Goal: Information Seeking & Learning: Check status

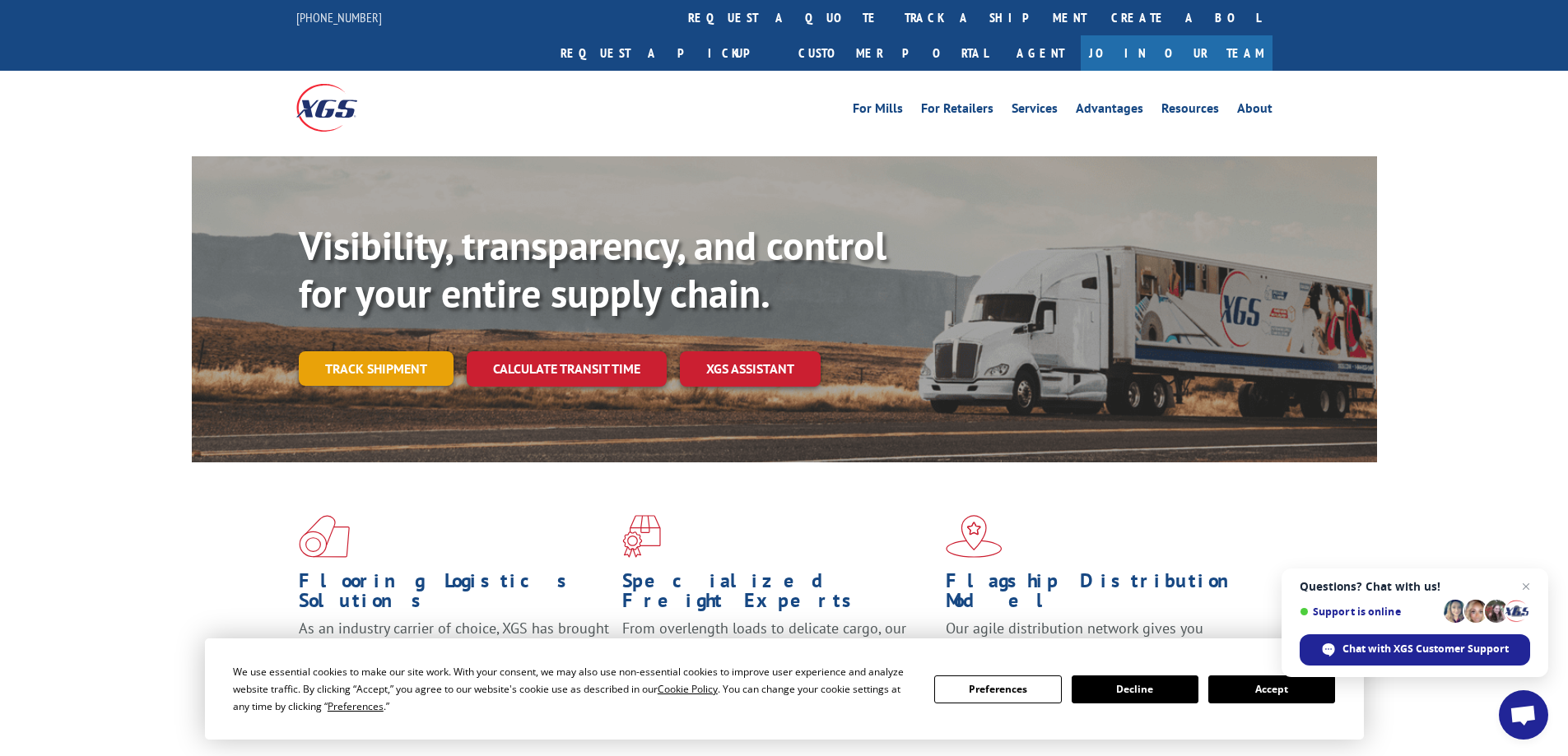
click at [399, 351] on link "Track shipment" at bounding box center [376, 368] width 155 height 34
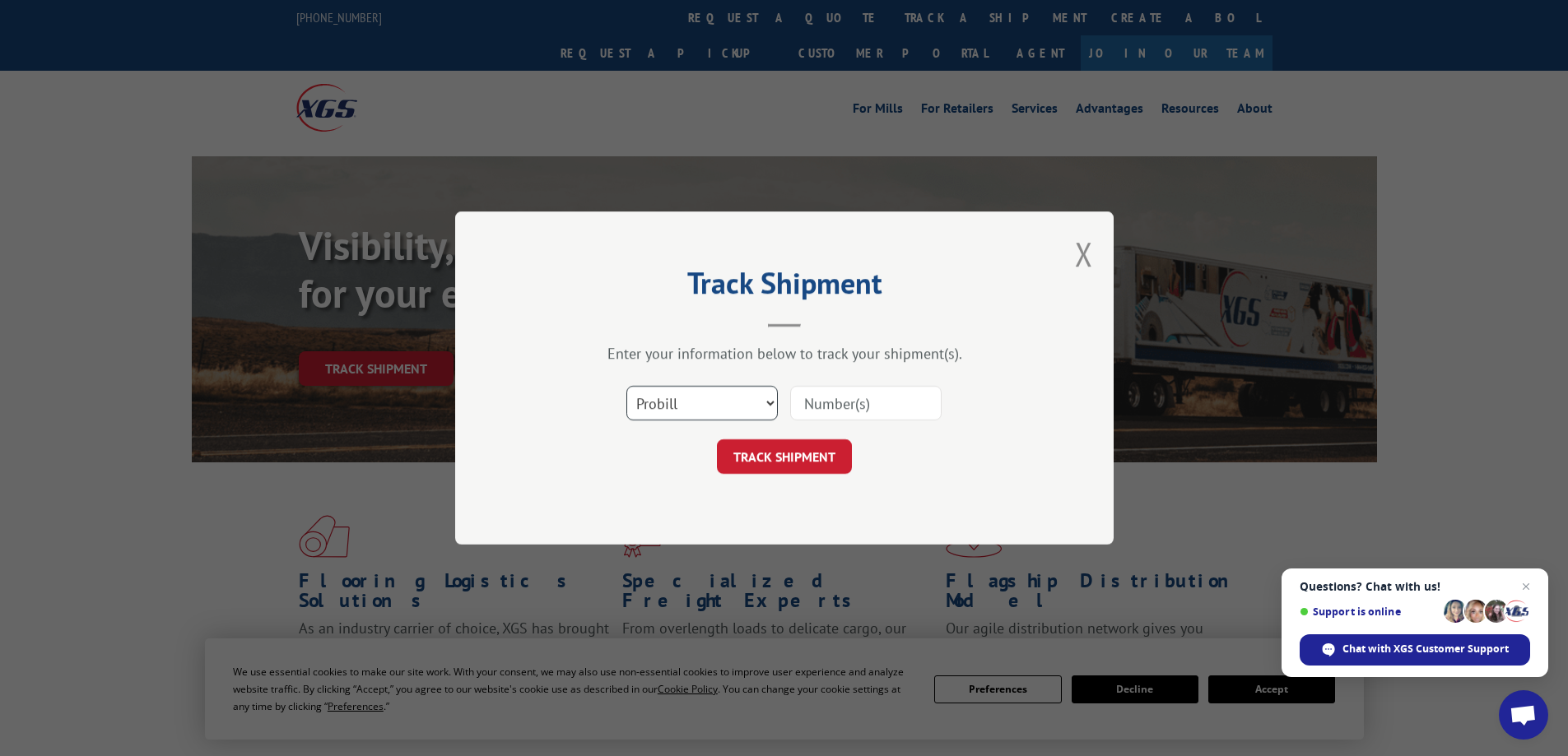
click at [759, 406] on select "Select category... Probill BOL PO" at bounding box center [702, 403] width 151 height 34
select select "po"
click at [626, 386] on select "Select category... Probill BOL PO" at bounding box center [702, 403] width 151 height 34
click at [805, 399] on input at bounding box center [865, 403] width 151 height 34
paste input "03533713"
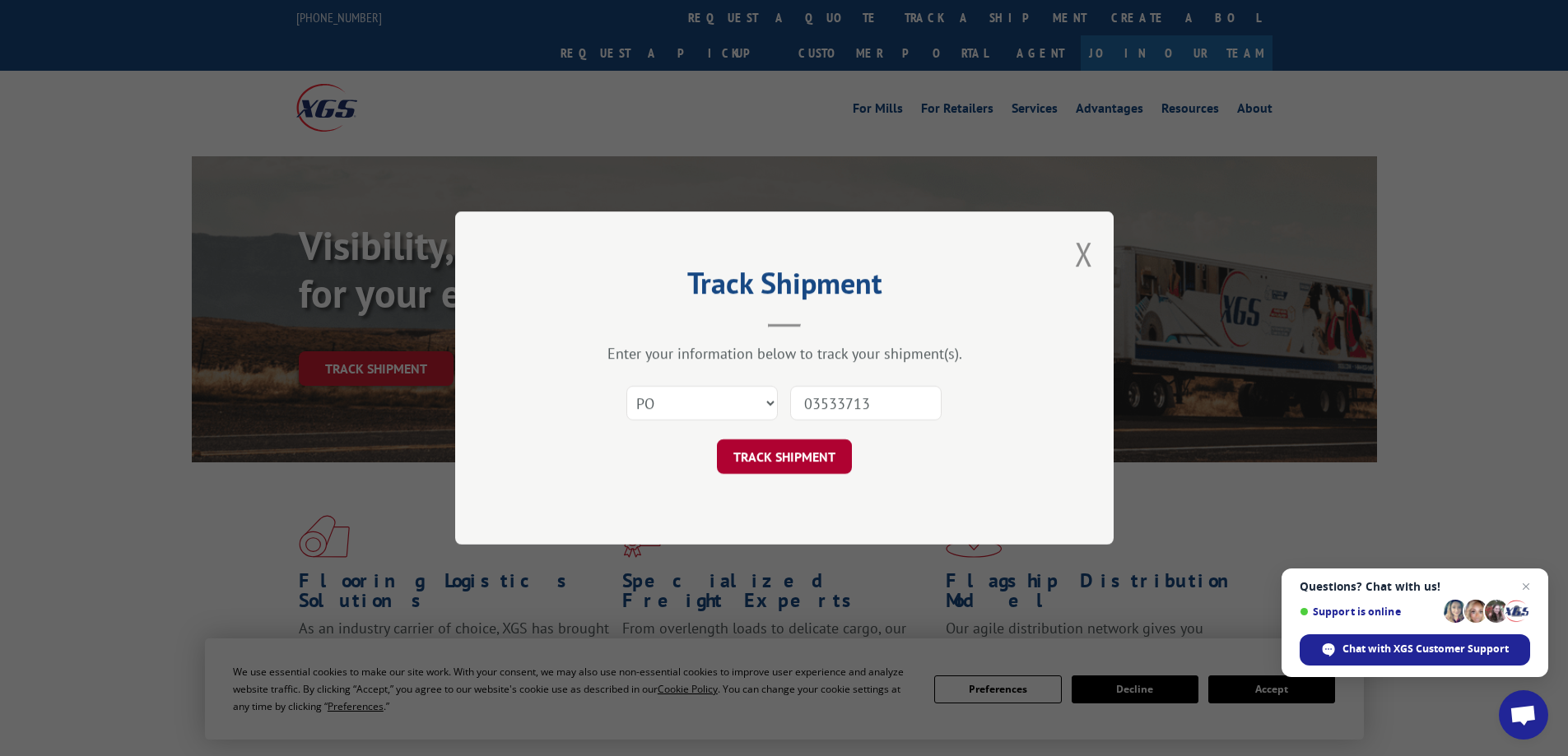
type input "03533713"
click at [766, 467] on button "TRACK SHIPMENT" at bounding box center [784, 456] width 135 height 34
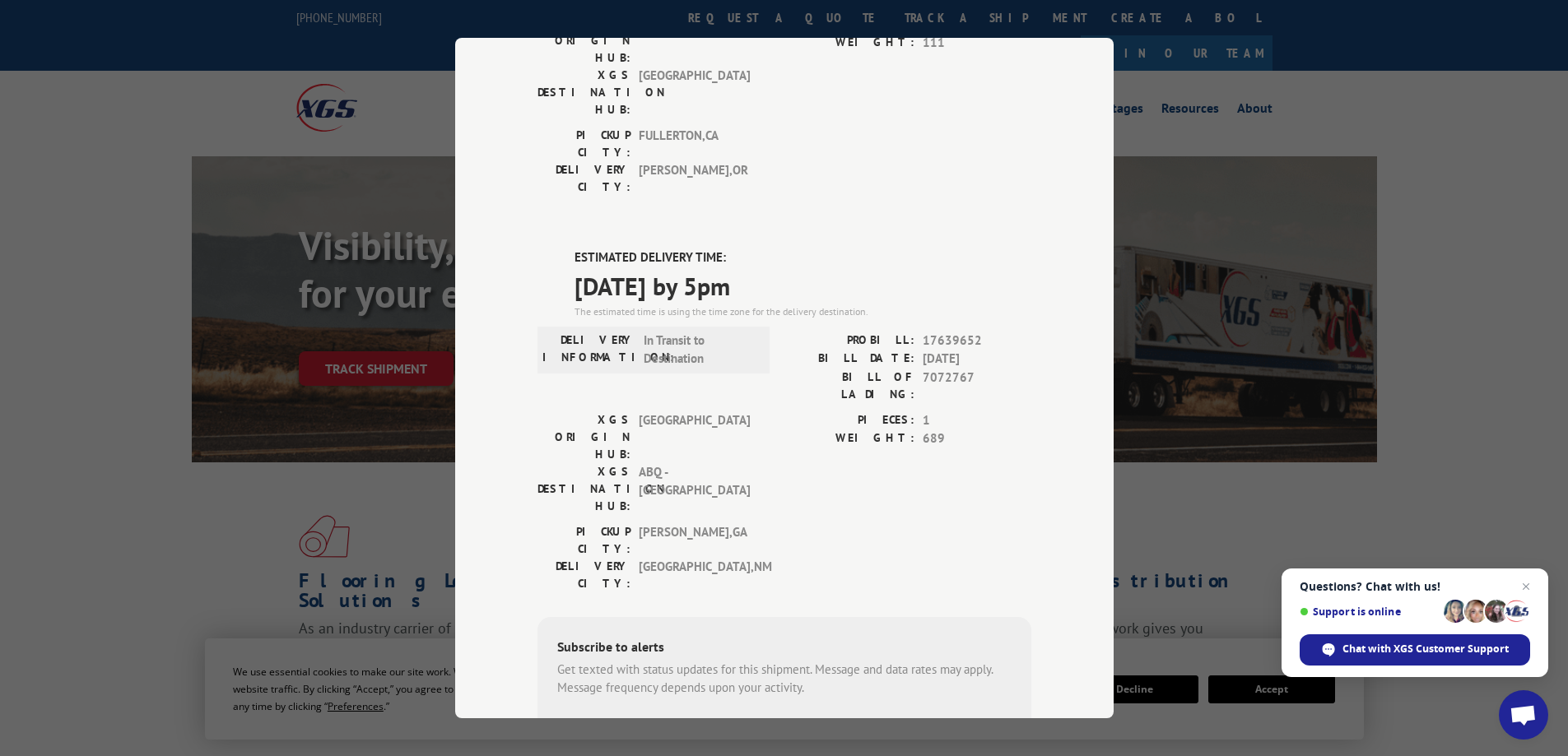
scroll to position [247, 0]
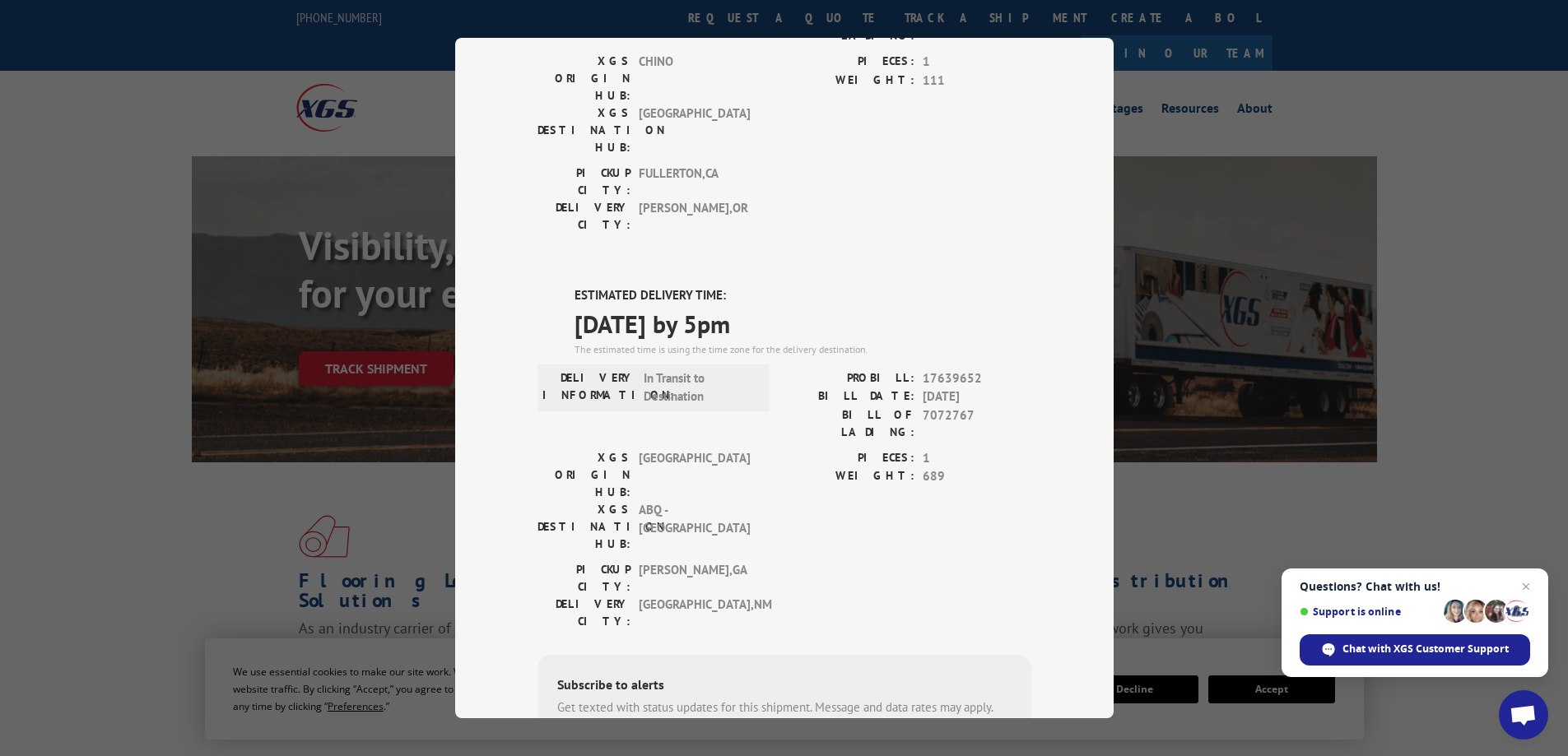
drag, startPoint x: 595, startPoint y: 241, endPoint x: 819, endPoint y: 233, distance: 224.1
click at [817, 286] on div "ESTIMATED DELIVERY TIME: [DATE] by 5pm The estimated time is using the time zon…" at bounding box center [784, 581] width 494 height 591
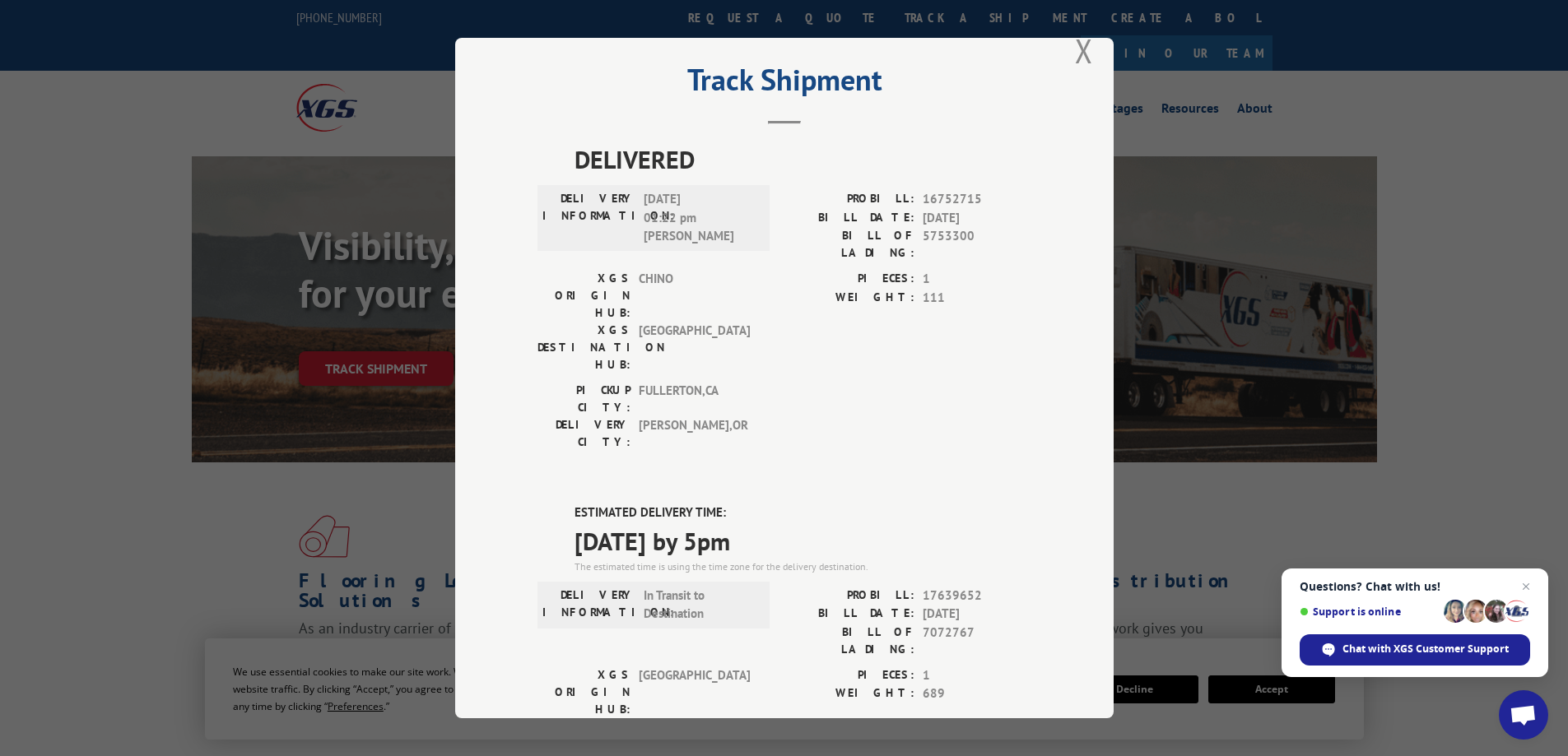
scroll to position [0, 0]
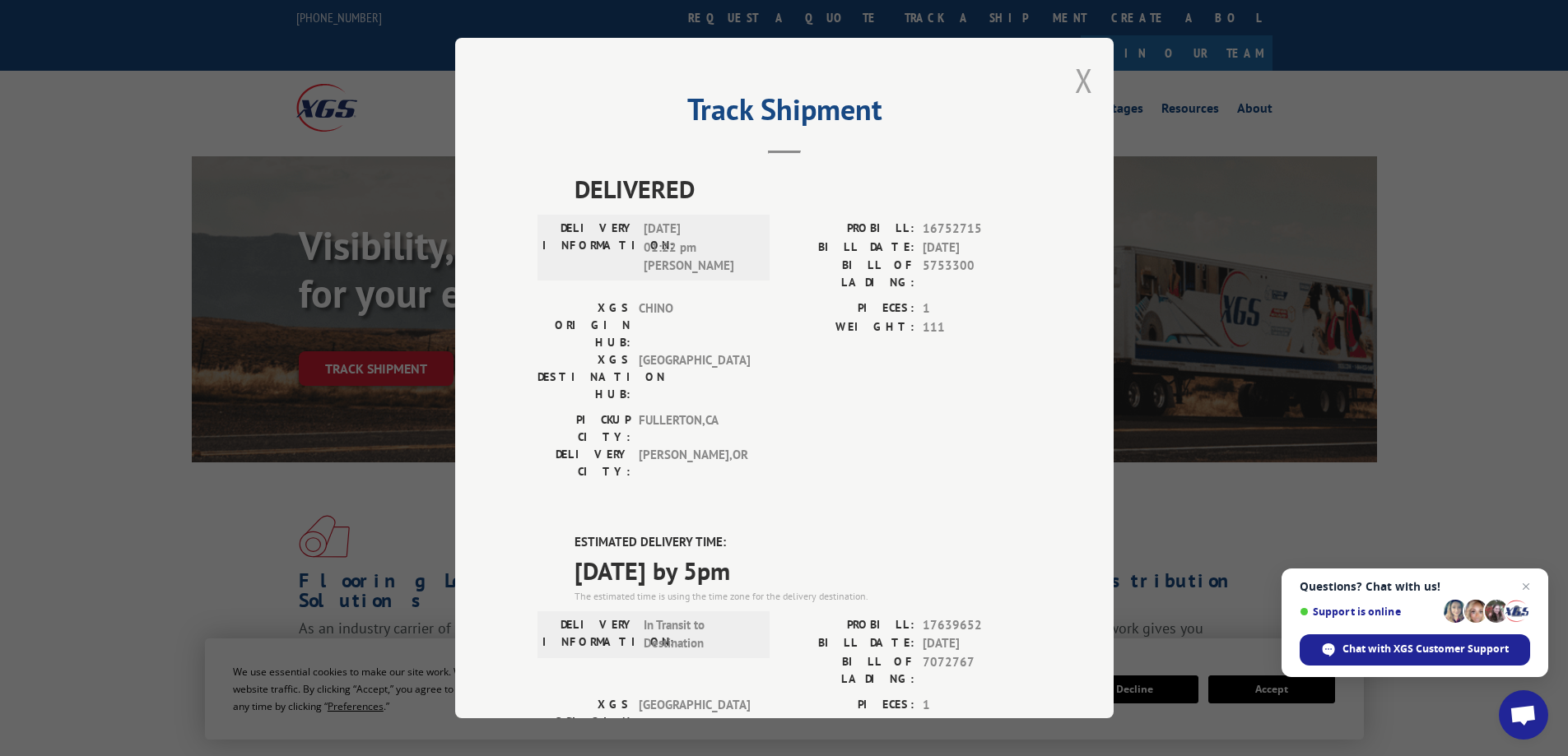
click at [1078, 77] on button "Close modal" at bounding box center [1083, 80] width 19 height 44
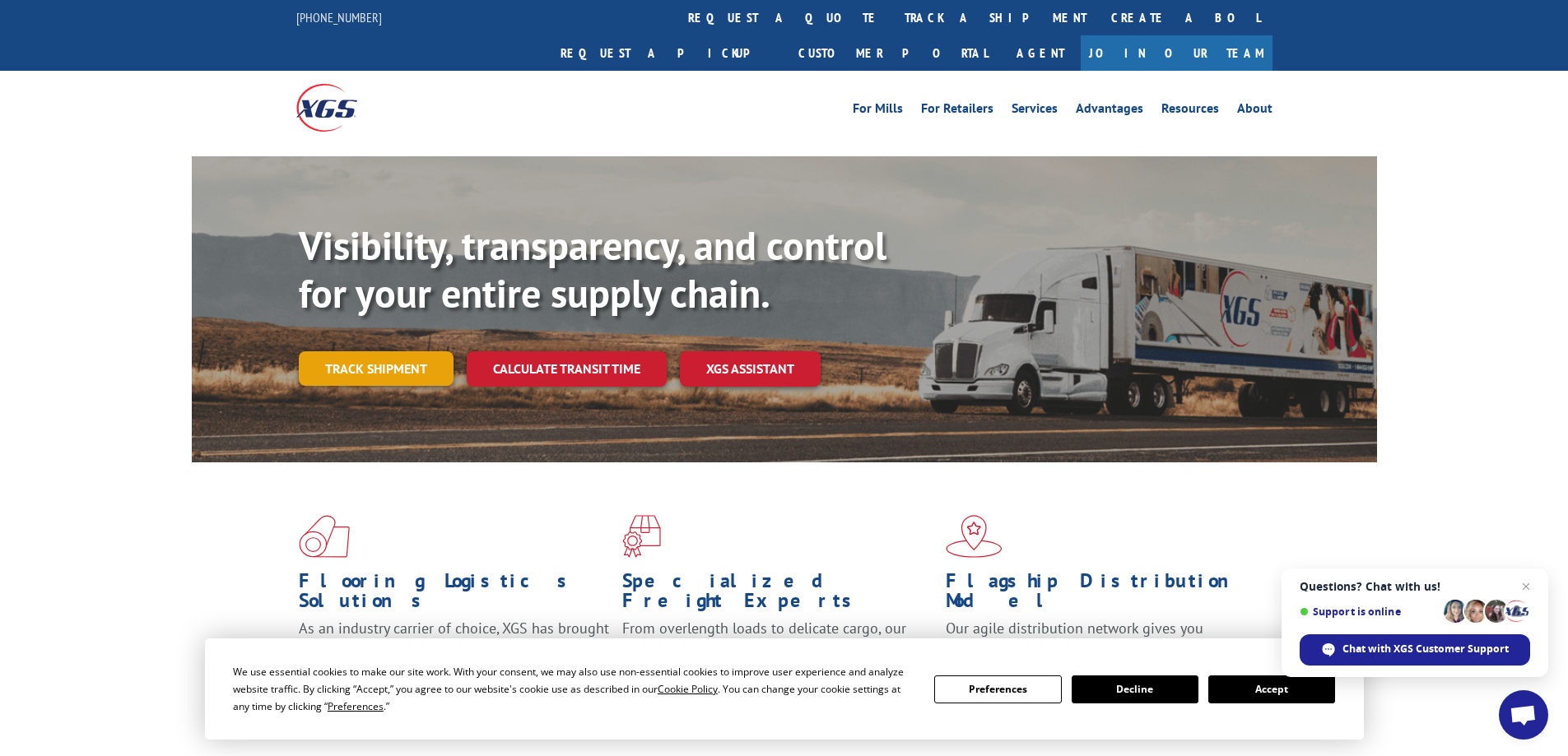
click at [383, 351] on link "Track shipment" at bounding box center [376, 368] width 155 height 34
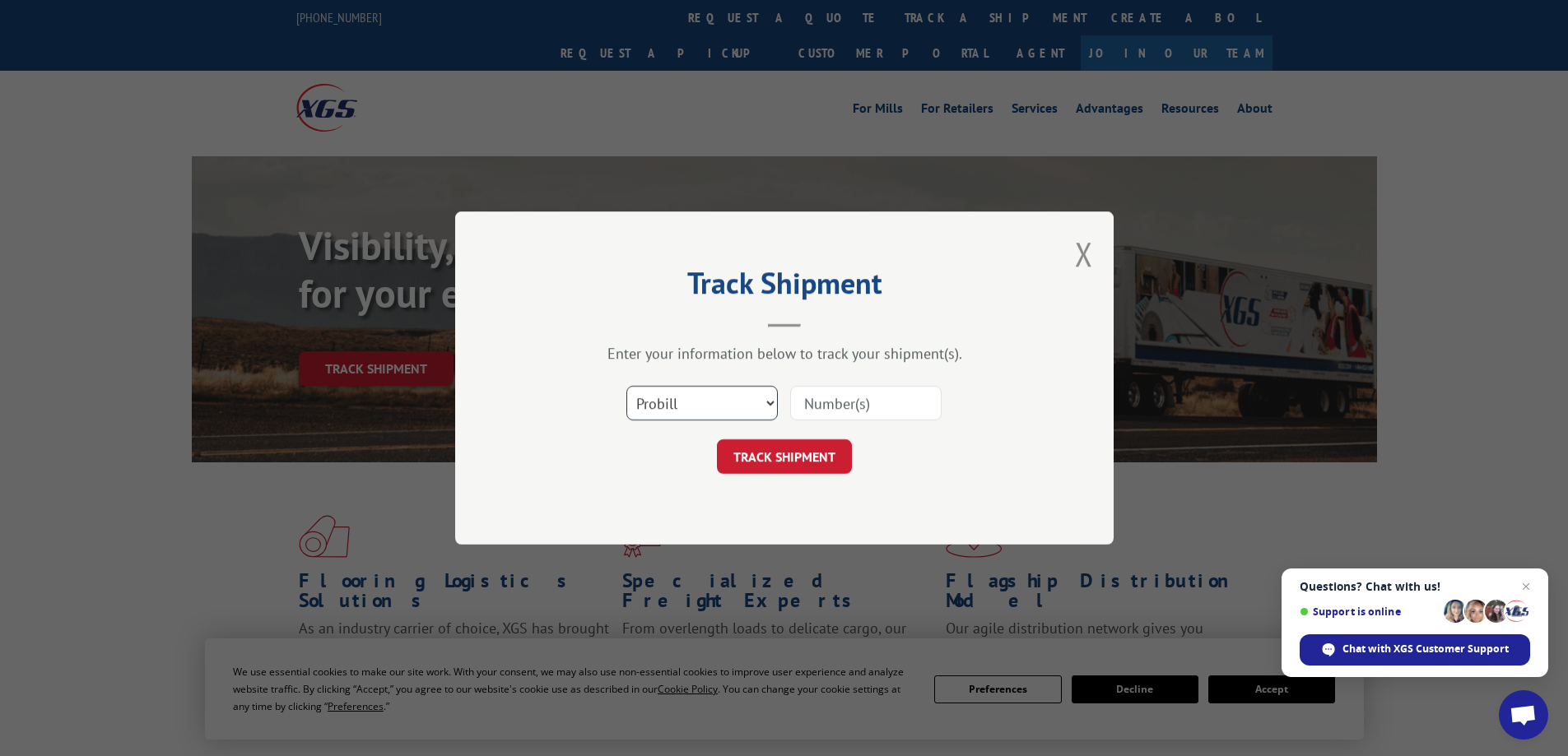
click at [757, 412] on select "Select category... Probill BOL PO" at bounding box center [702, 403] width 151 height 34
select select "po"
click at [626, 386] on select "Select category... Probill BOL PO" at bounding box center [702, 403] width 151 height 34
click at [815, 410] on input at bounding box center [865, 403] width 151 height 34
paste input "28539463"
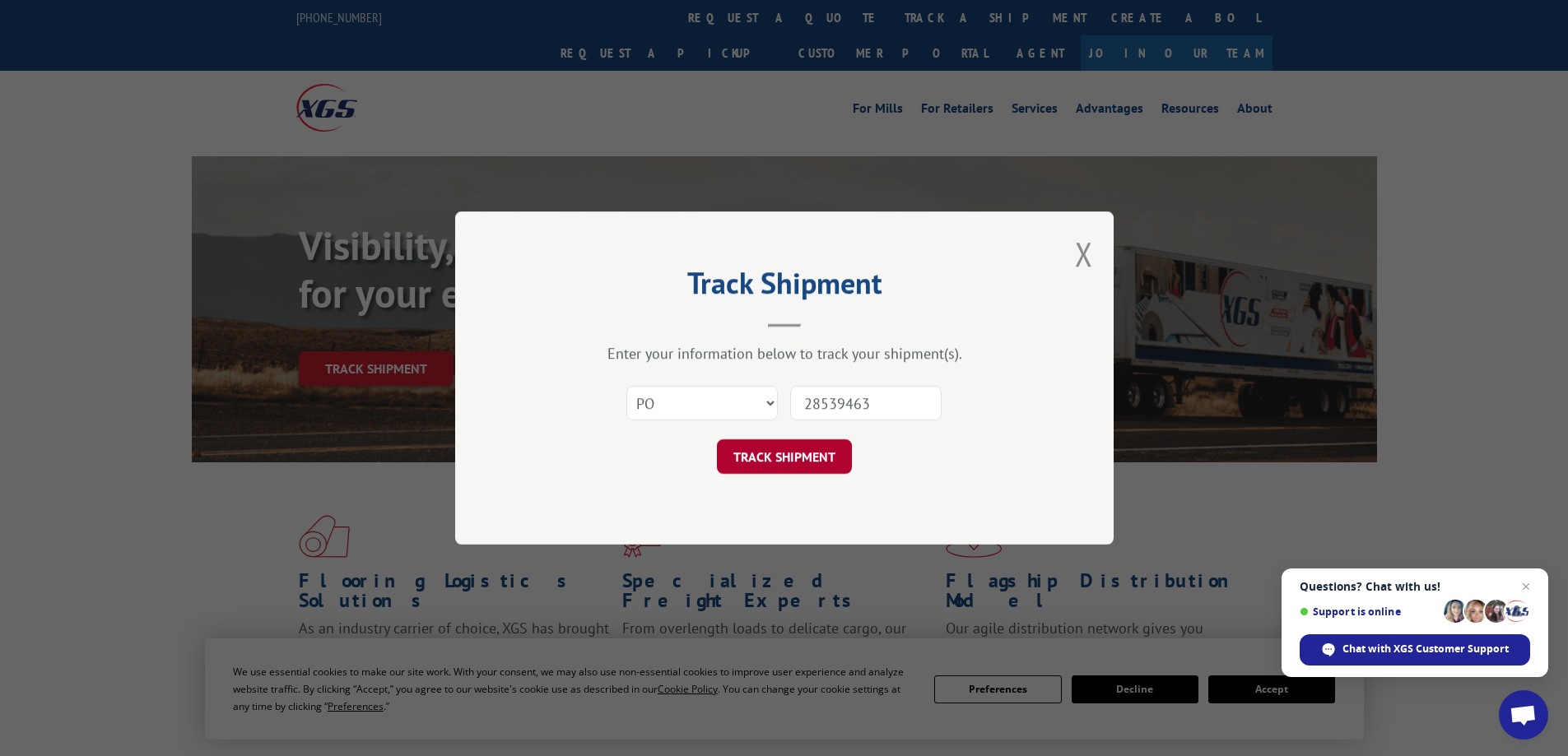
type input "28539463"
click at [790, 464] on button "TRACK SHIPMENT" at bounding box center [784, 456] width 135 height 34
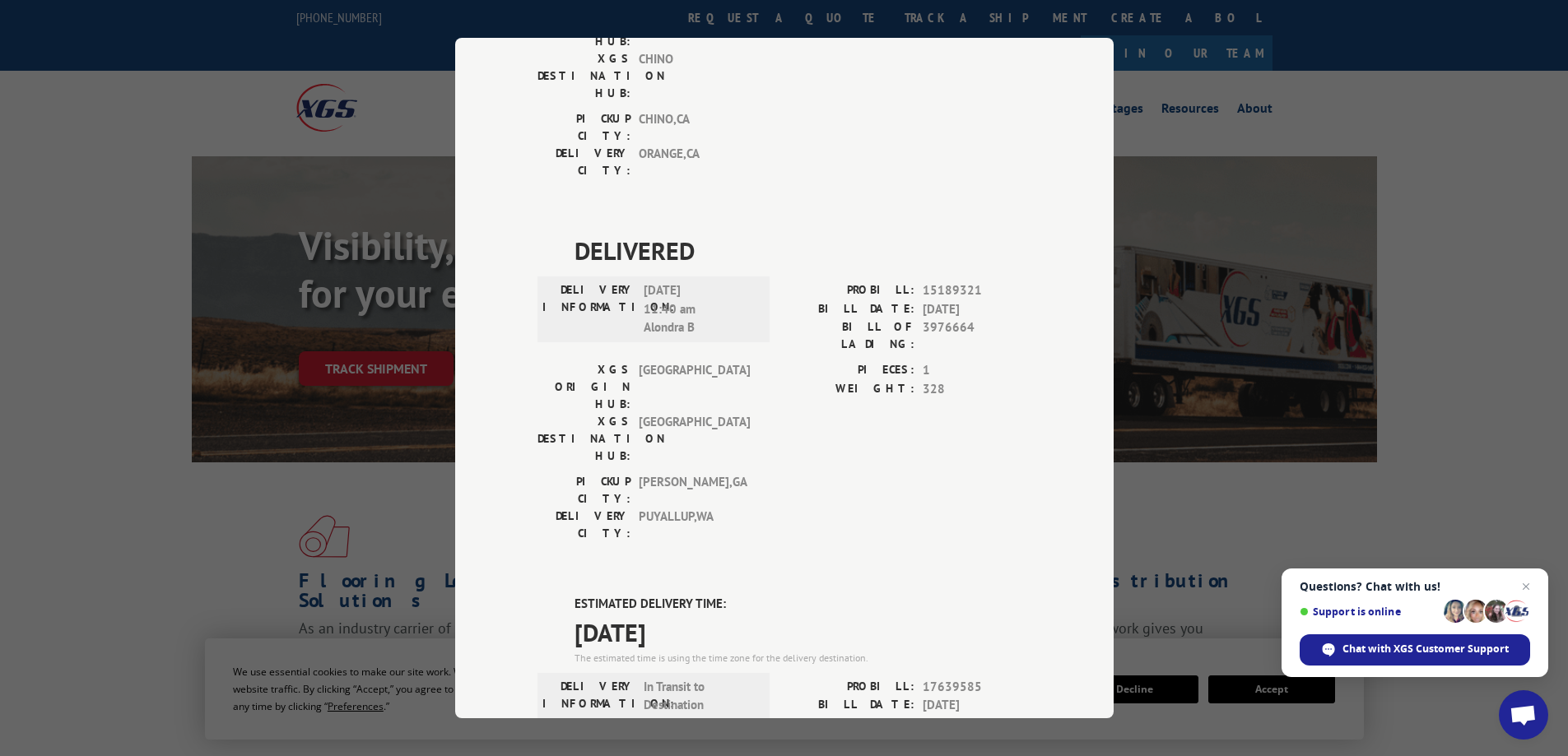
scroll to position [329, 0]
